Goal: Transaction & Acquisition: Purchase product/service

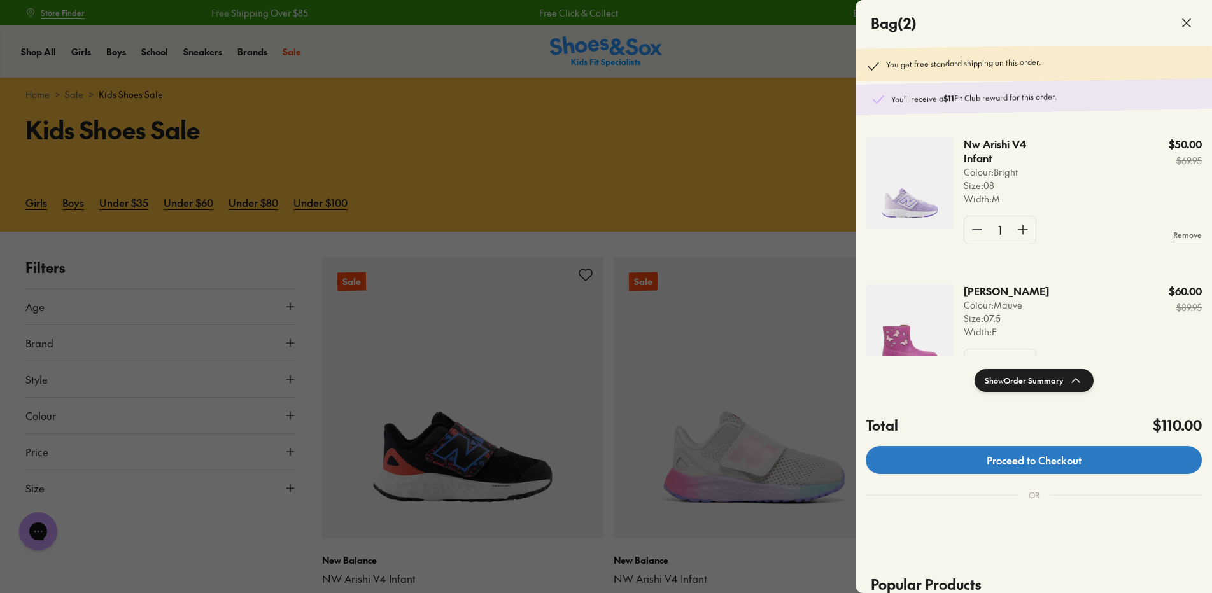
click at [1054, 464] on link "Proceed to Checkout" at bounding box center [1034, 460] width 336 height 28
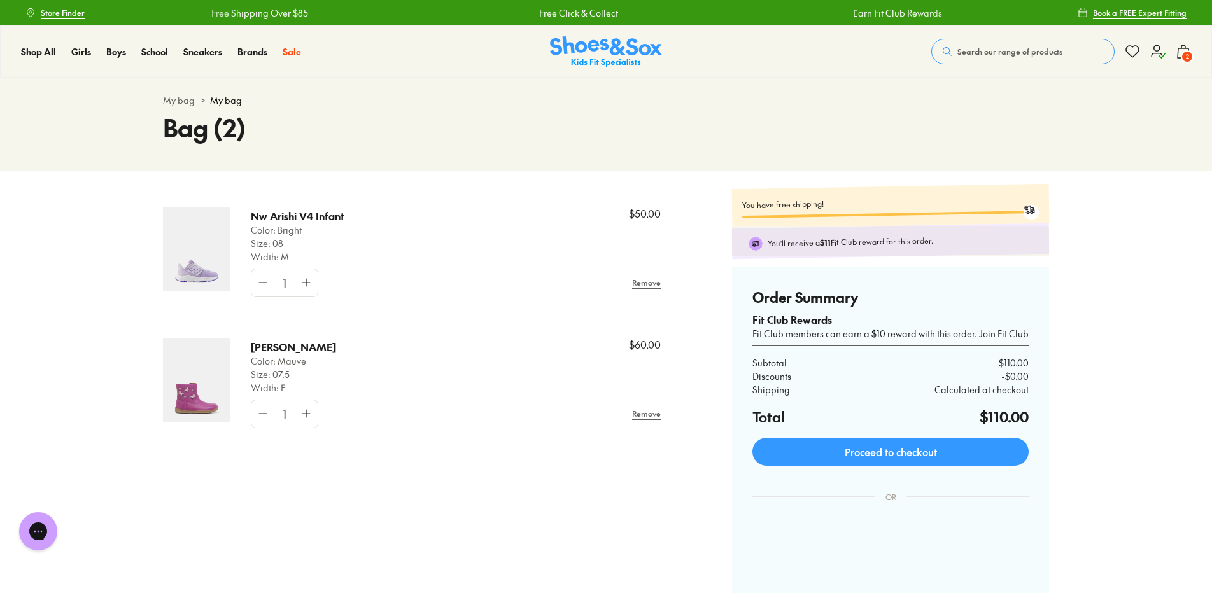
click at [208, 395] on img at bounding box center [196, 380] width 67 height 84
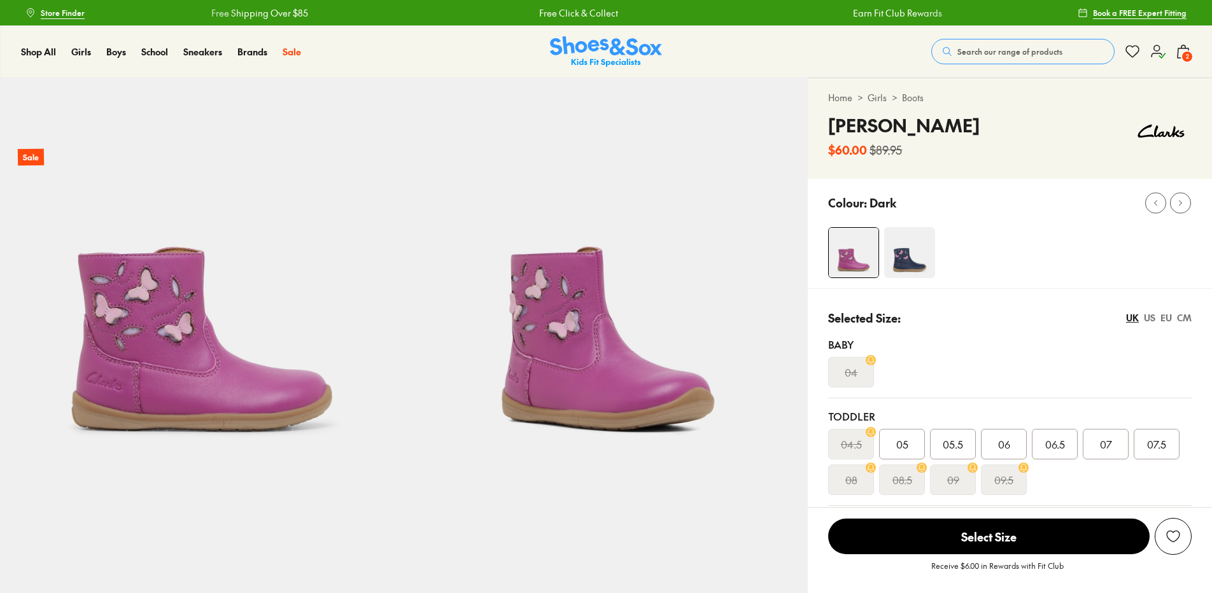
select select "*"
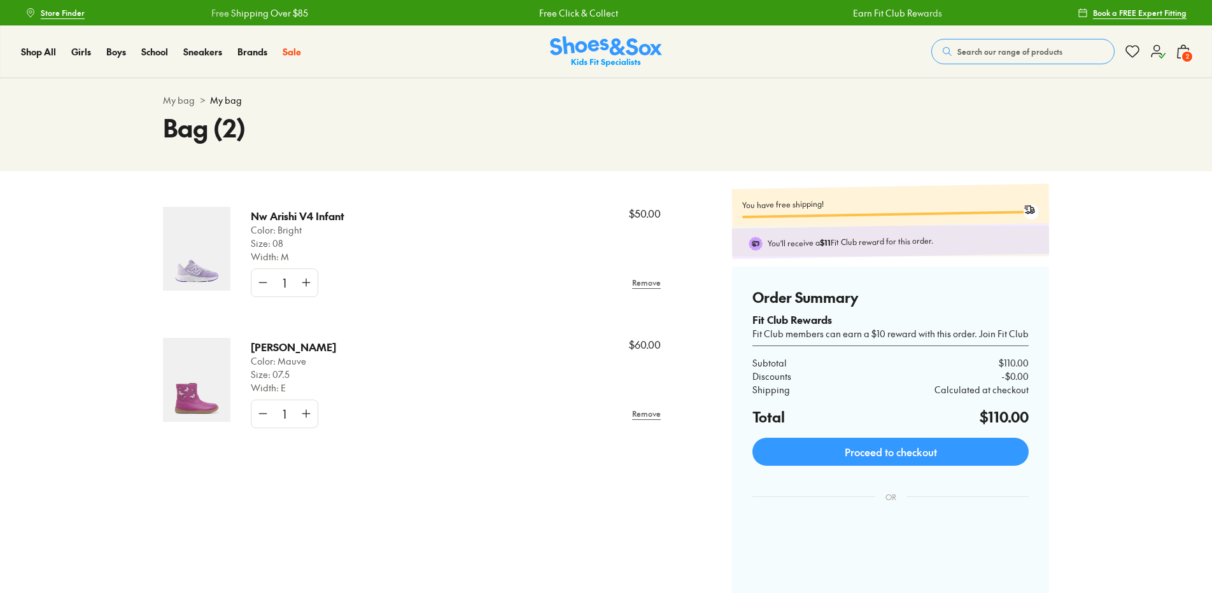
click at [200, 261] on img at bounding box center [196, 249] width 67 height 84
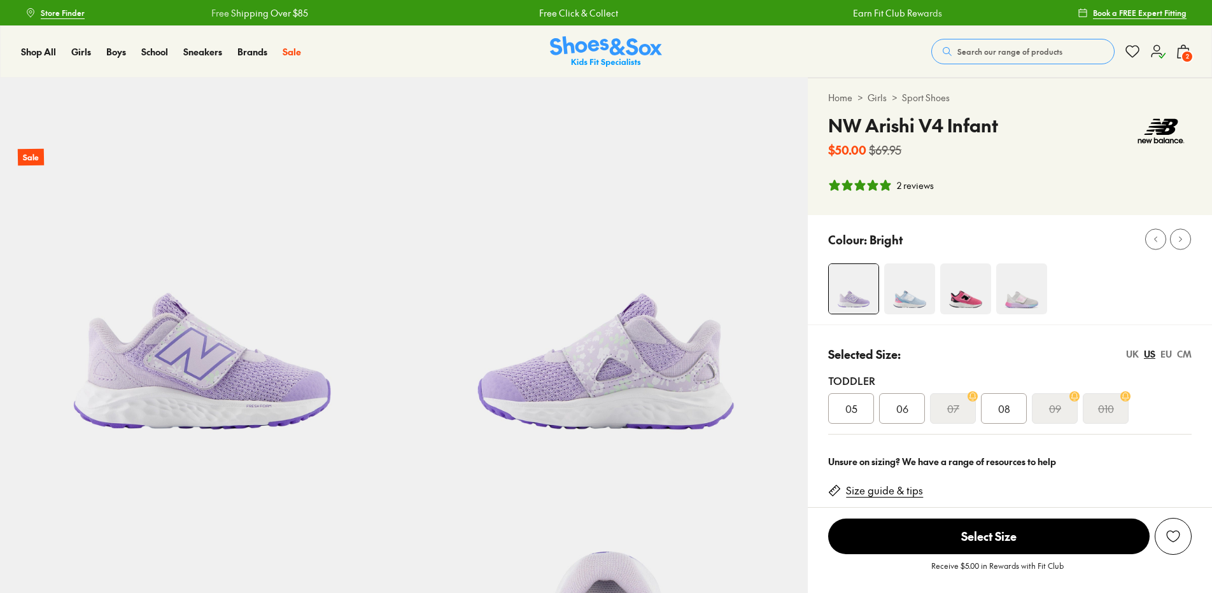
select select "*"
click at [1027, 294] on img at bounding box center [1021, 289] width 51 height 51
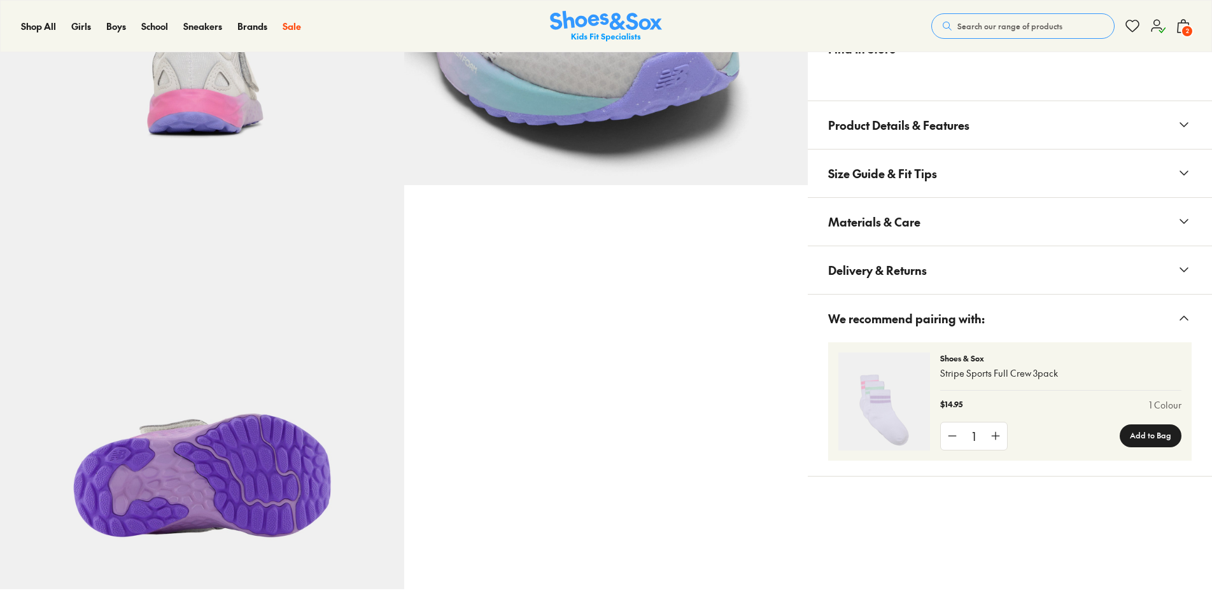
select select "*"
